Goal: Task Accomplishment & Management: Use online tool/utility

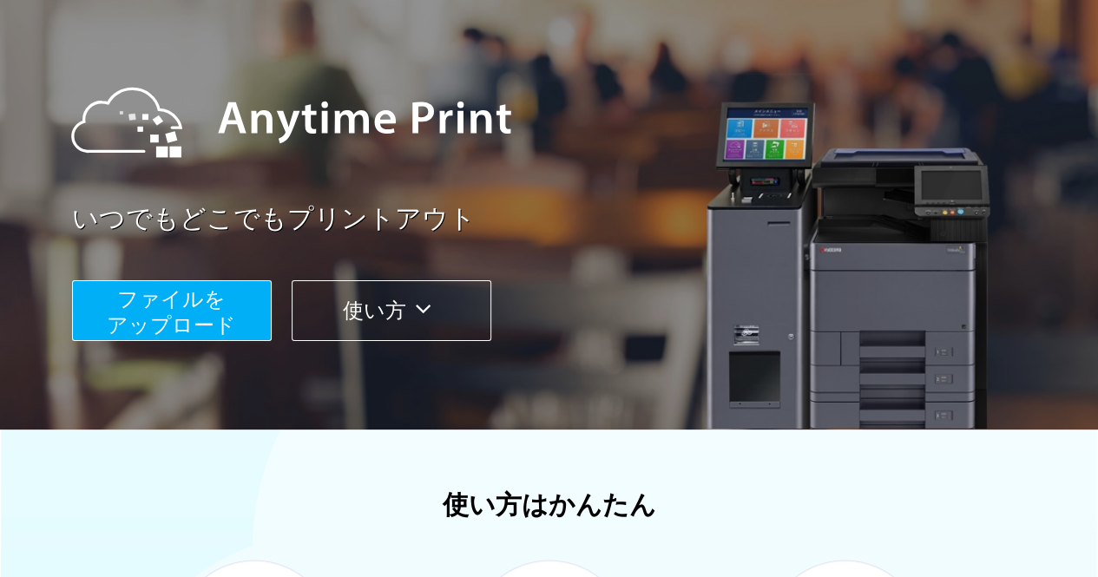
scroll to position [144, 0]
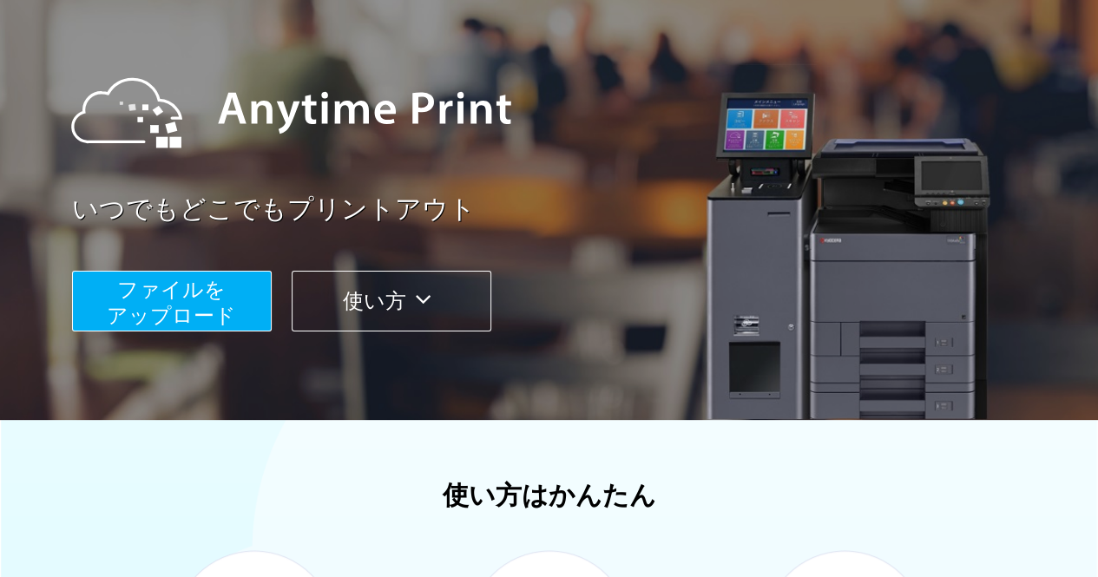
click at [231, 264] on div "ファイルを ​​アップロード 使い方" at bounding box center [571, 288] width 998 height 87
click at [232, 274] on button "ファイルを ​​アップロード" at bounding box center [172, 301] width 200 height 61
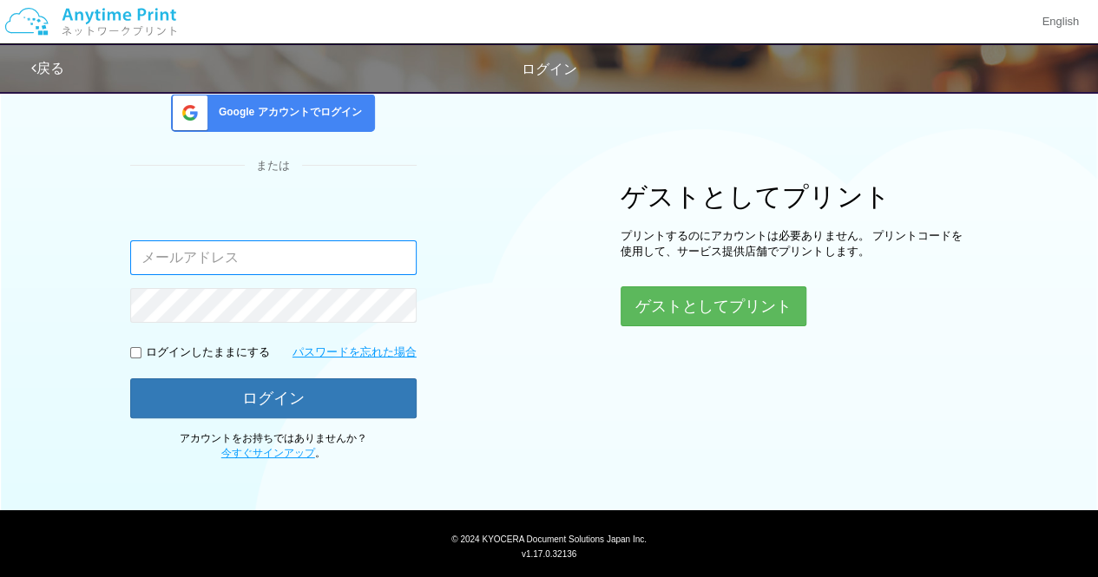
type input "soumamrhs@gmail.com"
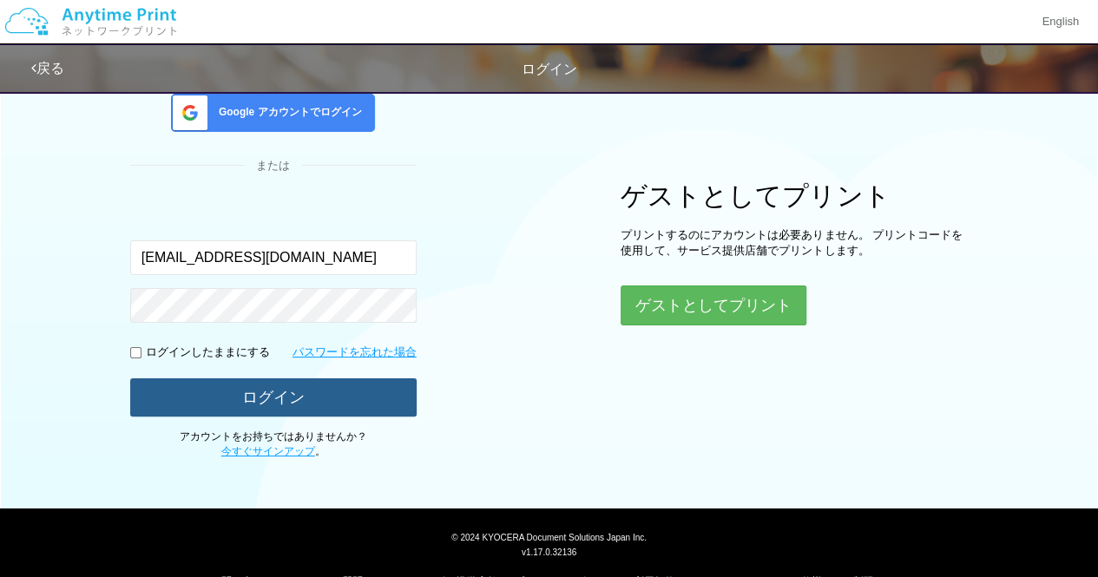
click at [318, 395] on button "ログイン" at bounding box center [273, 397] width 286 height 38
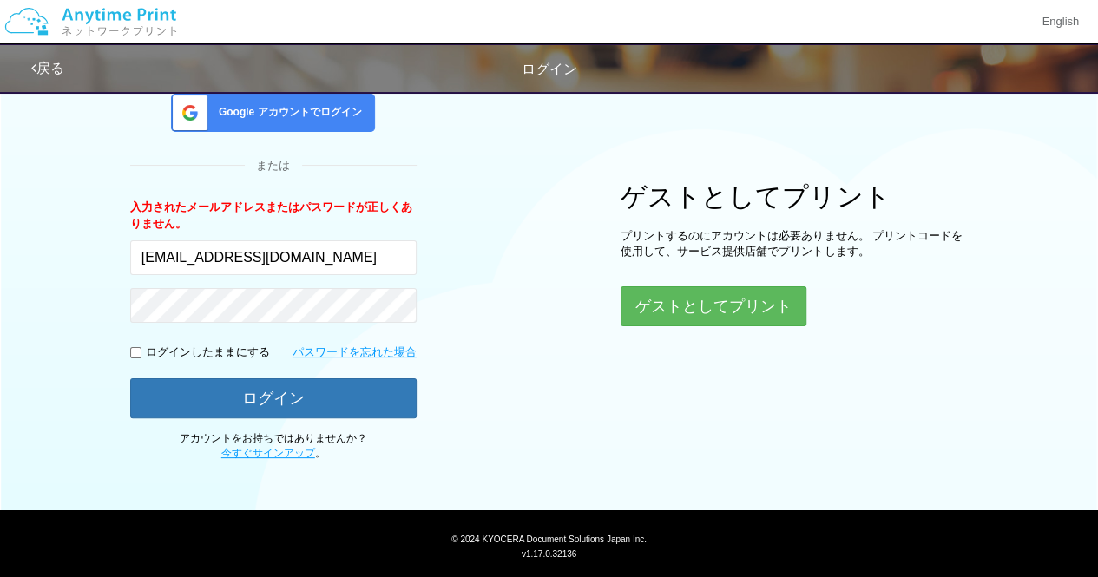
click at [249, 346] on p "ログインしたままにする" at bounding box center [208, 353] width 124 height 16
click at [293, 121] on div "Google アカウントでログイン" at bounding box center [273, 113] width 204 height 38
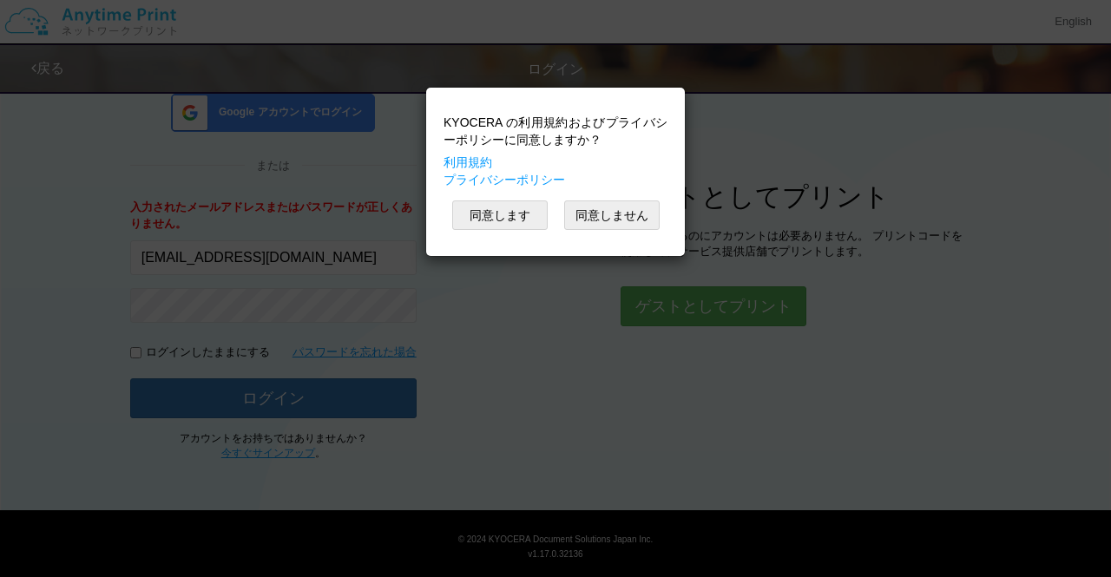
click at [493, 235] on div "KYOCERA の利用規約およびプライバシーポリシーに同意しますか？ 利用規約 プライバシーポリシー 同意します 同意しません" at bounding box center [555, 171] width 241 height 151
click at [496, 223] on button "同意します" at bounding box center [499, 215] width 95 height 30
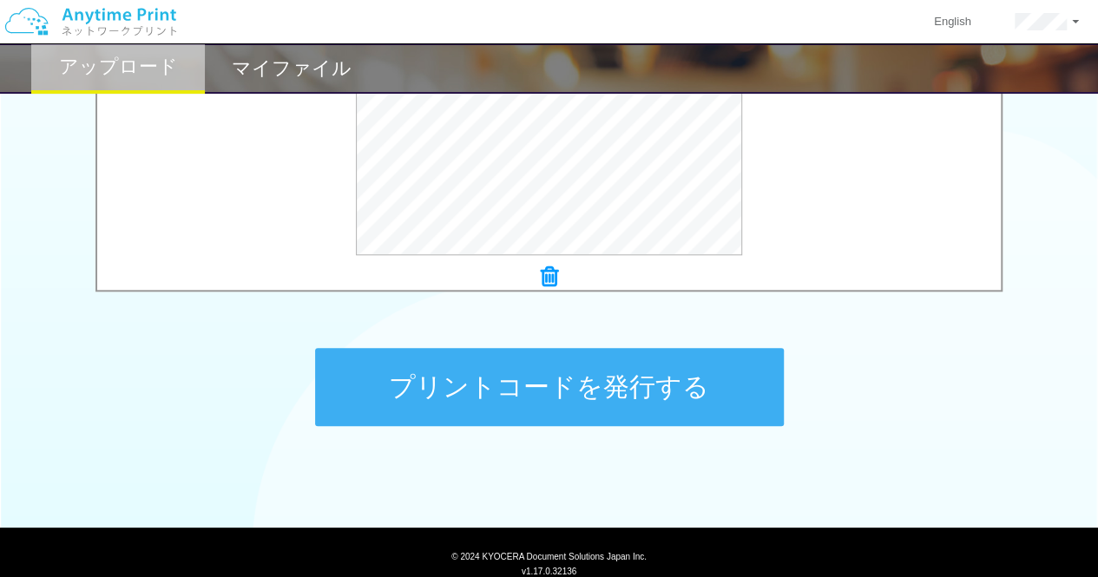
scroll to position [742, 0]
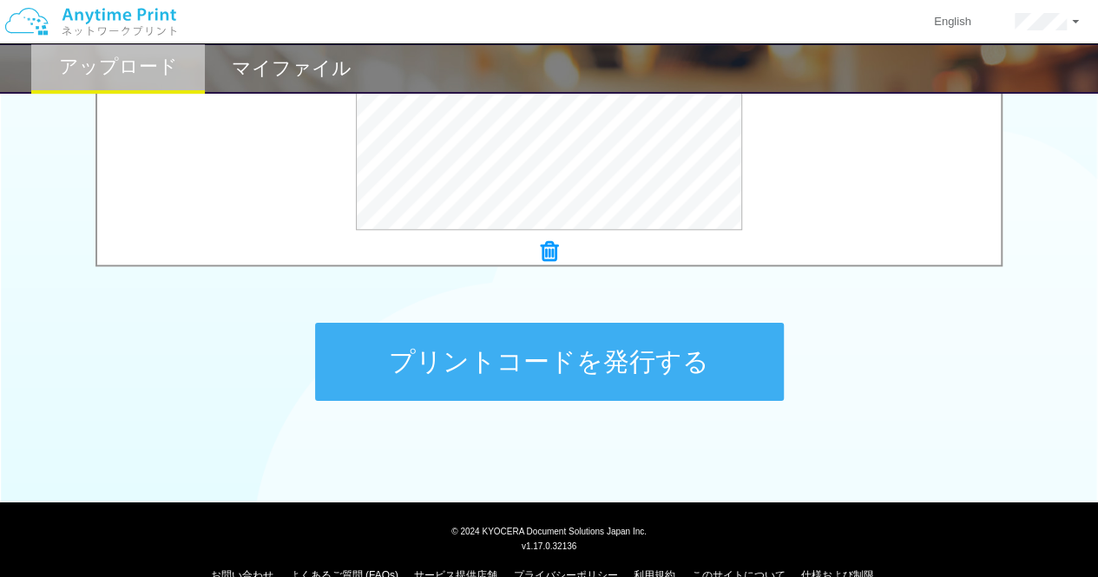
click at [702, 369] on button "プリントコードを発行する" at bounding box center [549, 362] width 469 height 78
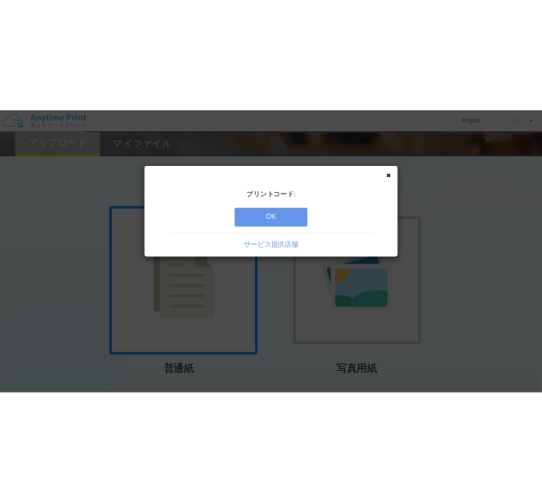
scroll to position [0, 0]
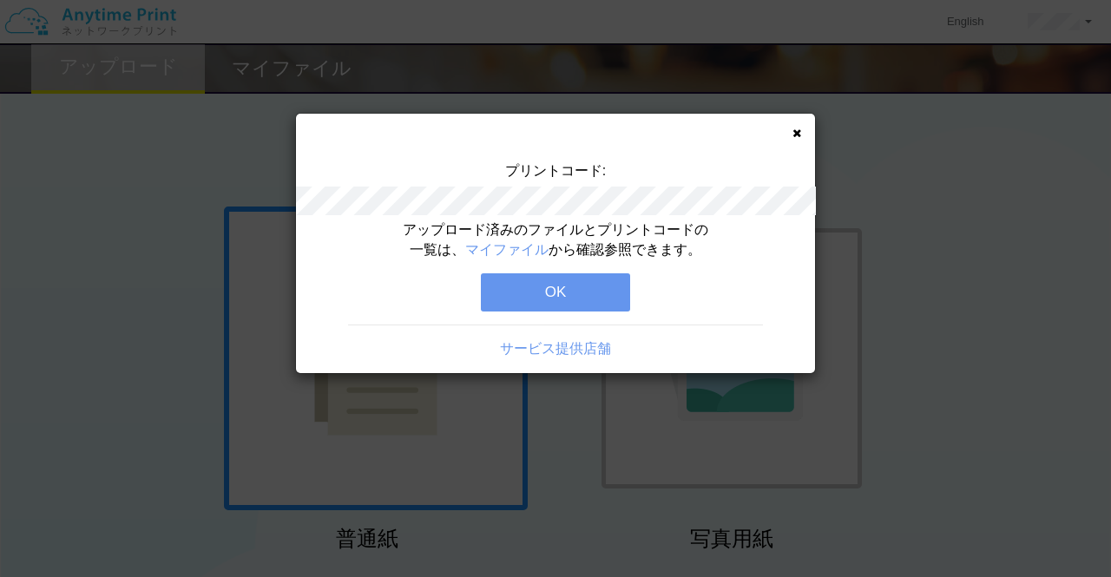
click at [592, 297] on button "OK" at bounding box center [555, 292] width 149 height 38
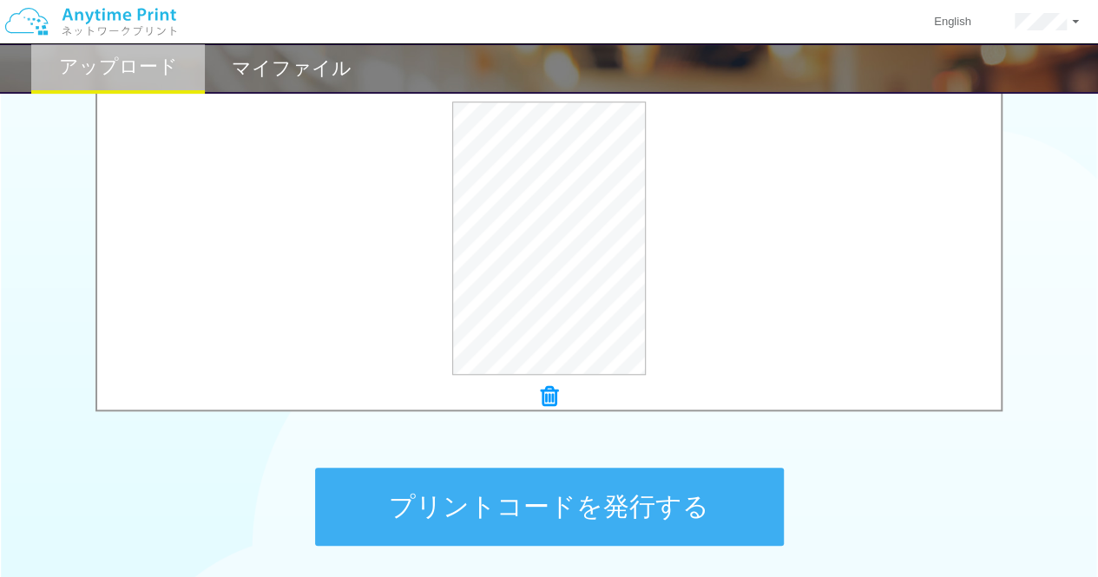
scroll to position [742, 0]
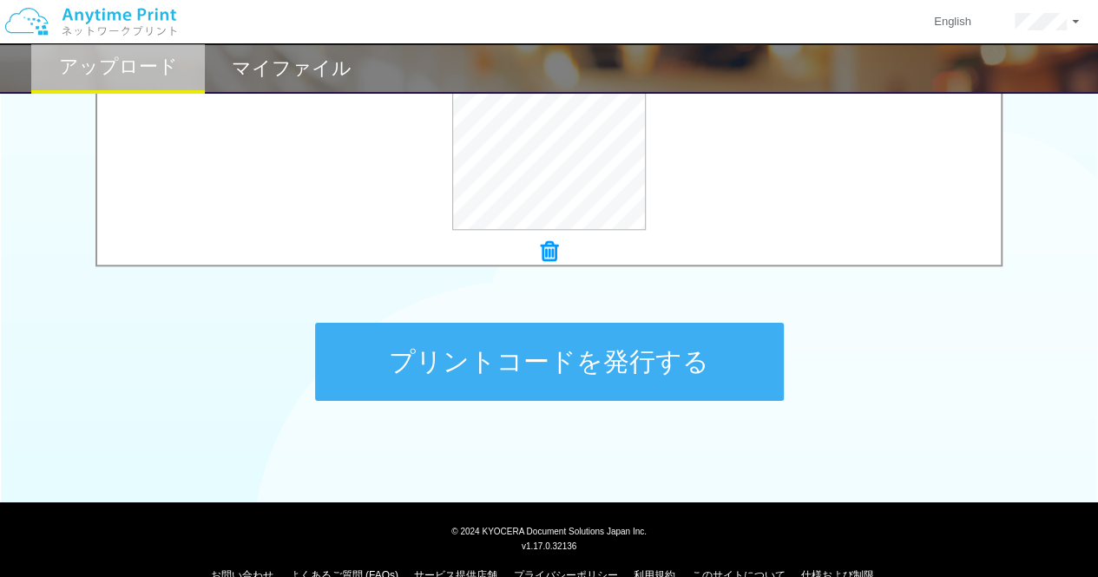
click at [624, 367] on button "プリントコードを発行する" at bounding box center [549, 362] width 469 height 78
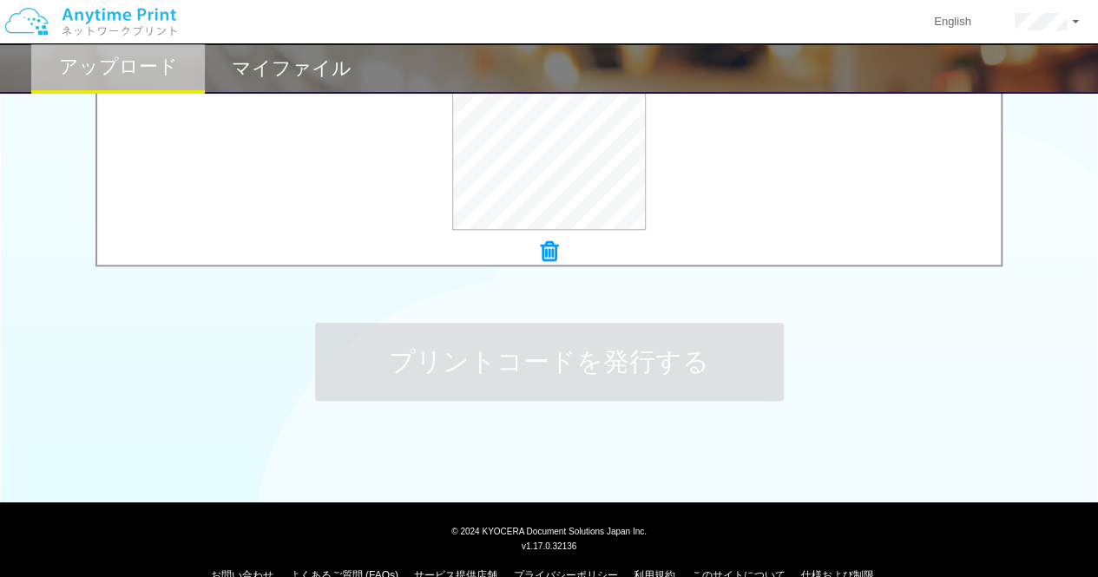
scroll to position [0, 0]
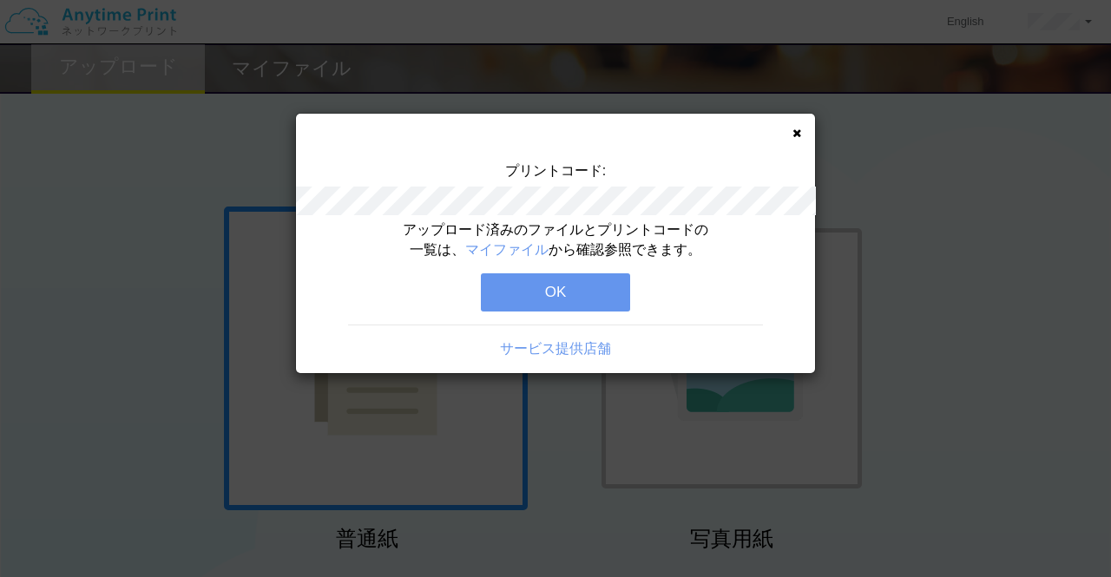
click at [558, 299] on button "OK" at bounding box center [555, 292] width 149 height 38
